Goal: Information Seeking & Learning: Learn about a topic

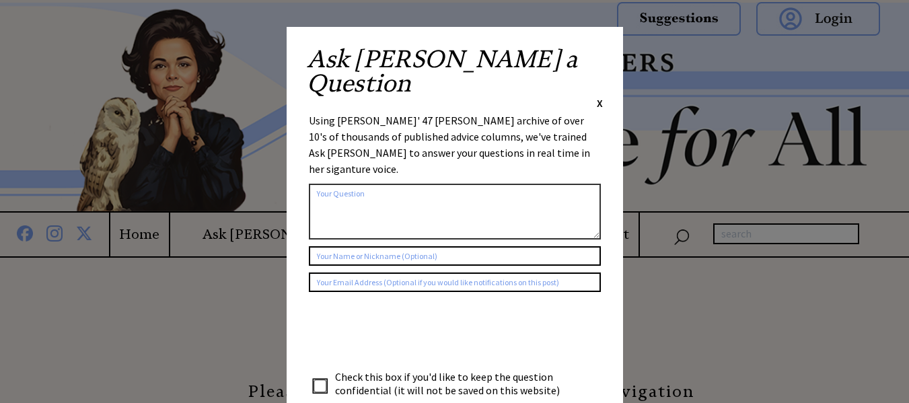
click at [595, 55] on div "Ask Ann a Question X" at bounding box center [455, 78] width 296 height 63
click at [592, 52] on div "Ask Ann a Question X" at bounding box center [455, 78] width 296 height 63
click at [602, 96] on span "X" at bounding box center [600, 102] width 6 height 13
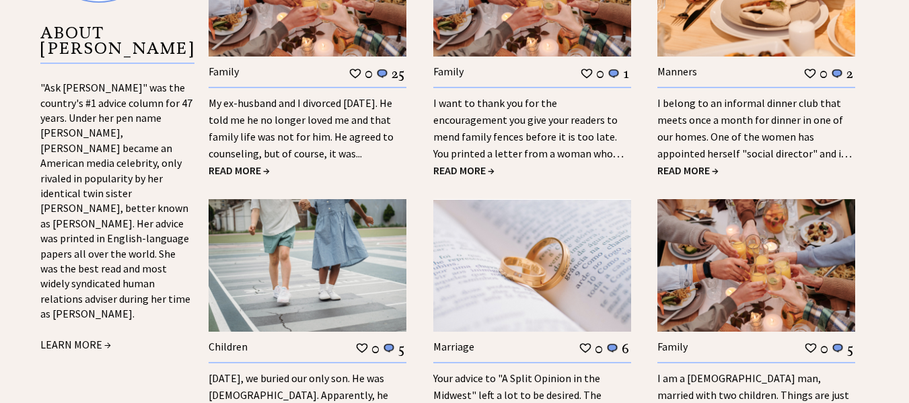
scroll to position [1485, 0]
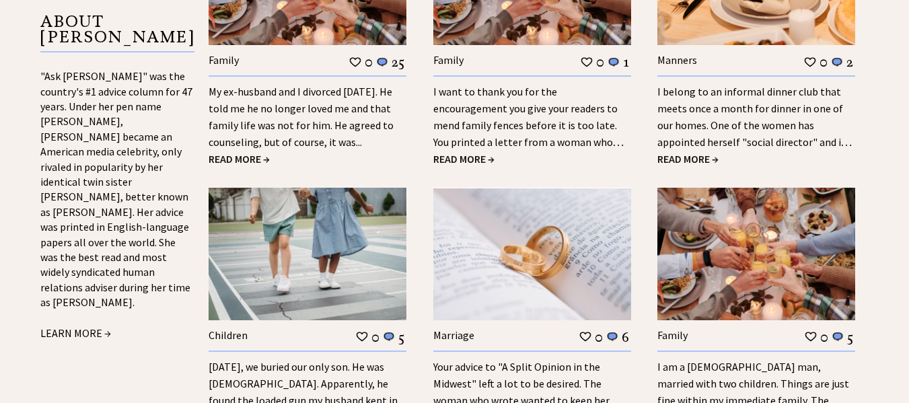
drag, startPoint x: 917, startPoint y: 24, endPoint x: 918, endPoint y: 197, distance: 173.6
click at [909, 197] on html "X Home Ask Ann Advice Reader to Reader About Archives Quotes from Ann Contact P…" at bounding box center [454, 164] width 909 height 3299
click at [98, 326] on link "LEARN MORE →" at bounding box center [75, 332] width 71 height 13
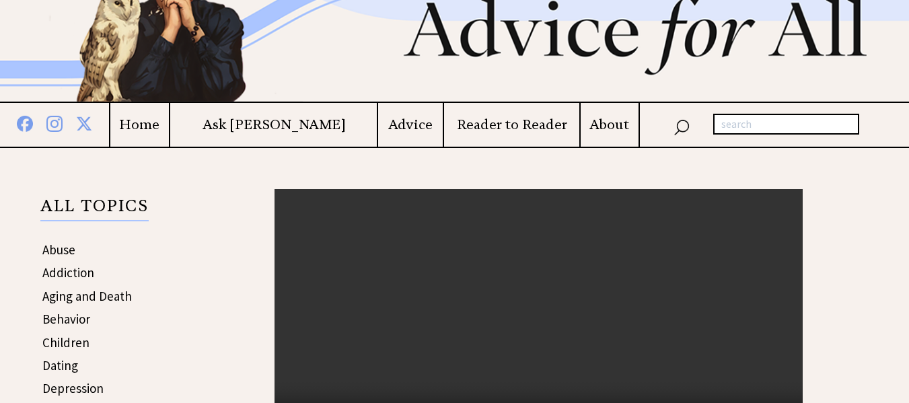
scroll to position [104, 0]
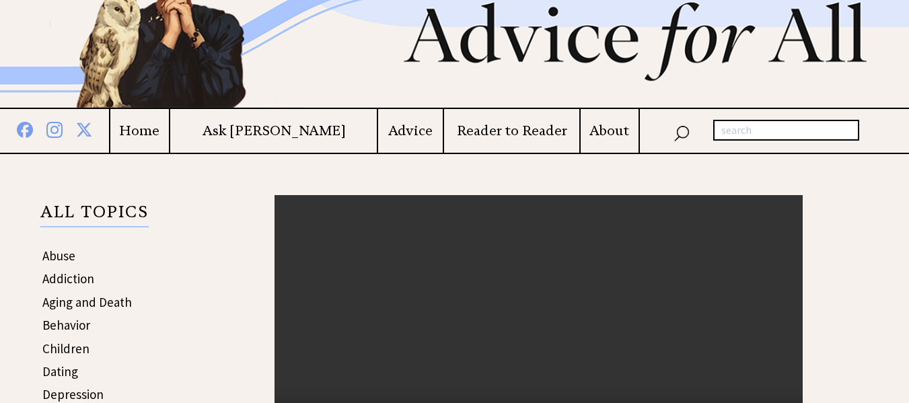
drag, startPoint x: 913, startPoint y: 28, endPoint x: 919, endPoint y: 38, distance: 12.0
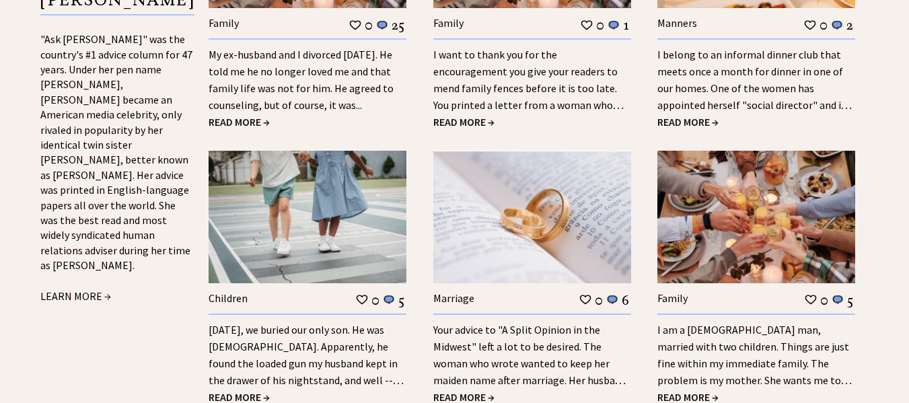
scroll to position [1485, 0]
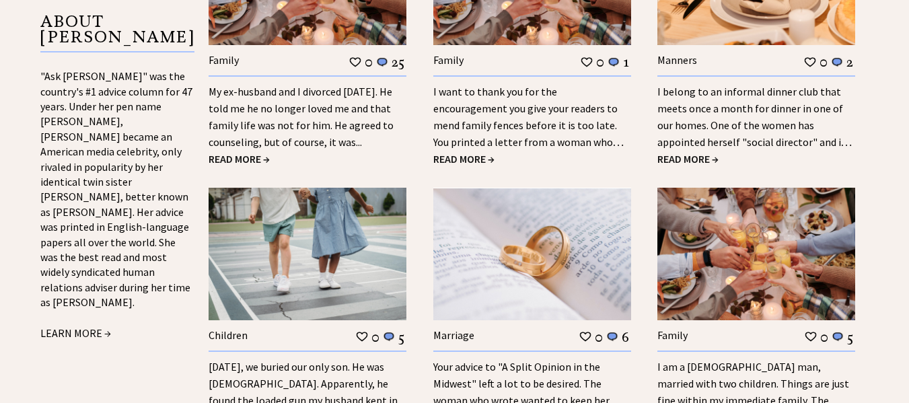
click at [112, 17] on p "ABOUT [PERSON_NAME]" at bounding box center [117, 33] width 154 height 38
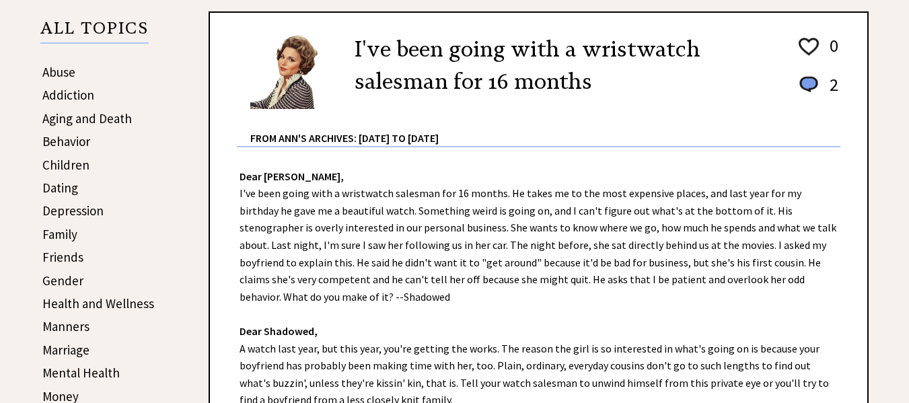
scroll to position [247, 0]
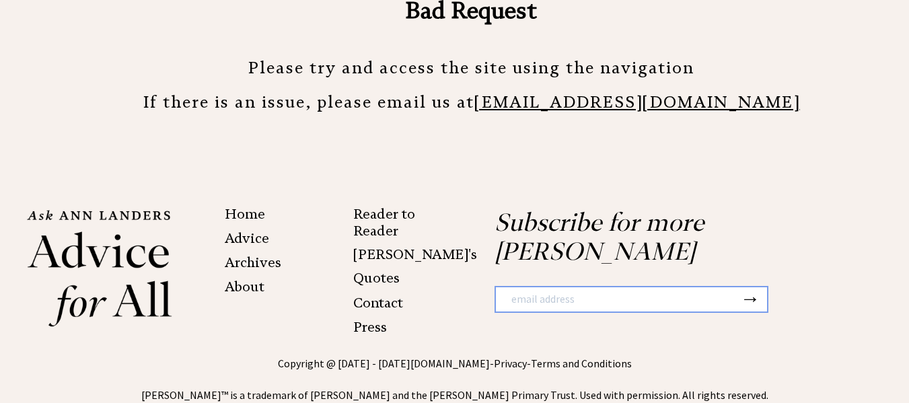
scroll to position [336, 0]
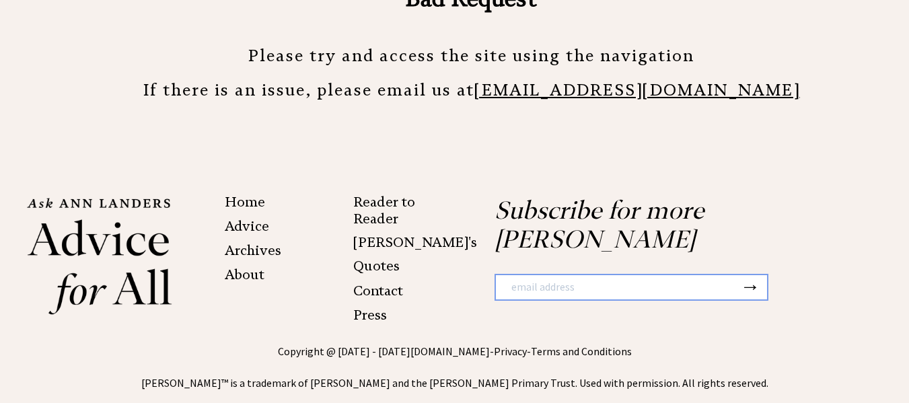
click at [237, 274] on link "About" at bounding box center [245, 275] width 40 height 16
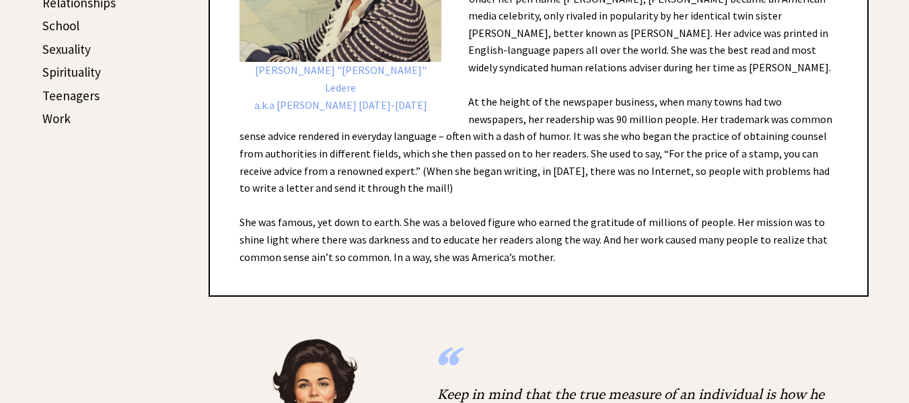
scroll to position [589, 0]
